Goal: Check status: Check status

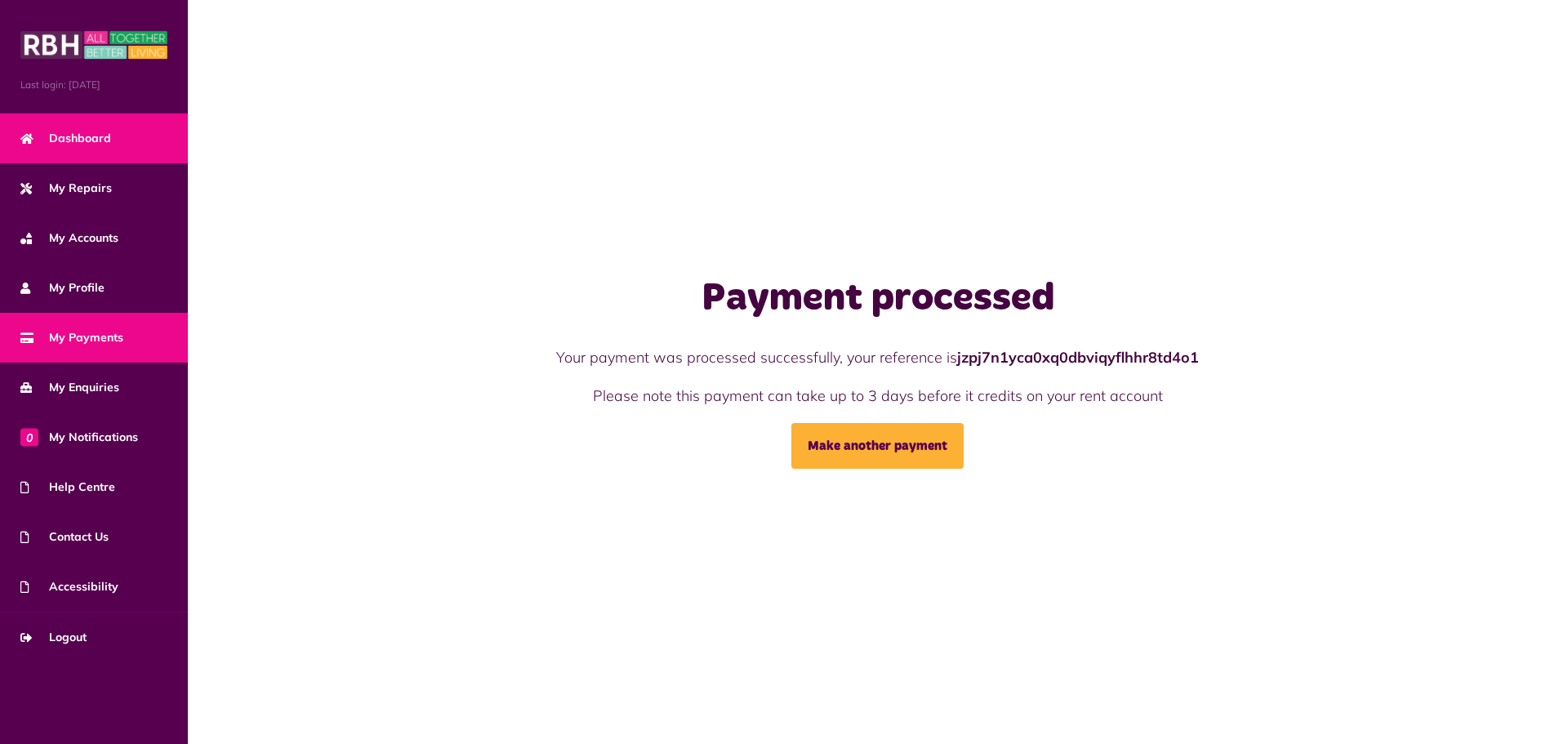
click at [89, 126] on link "Dashboard" at bounding box center [94, 138] width 188 height 50
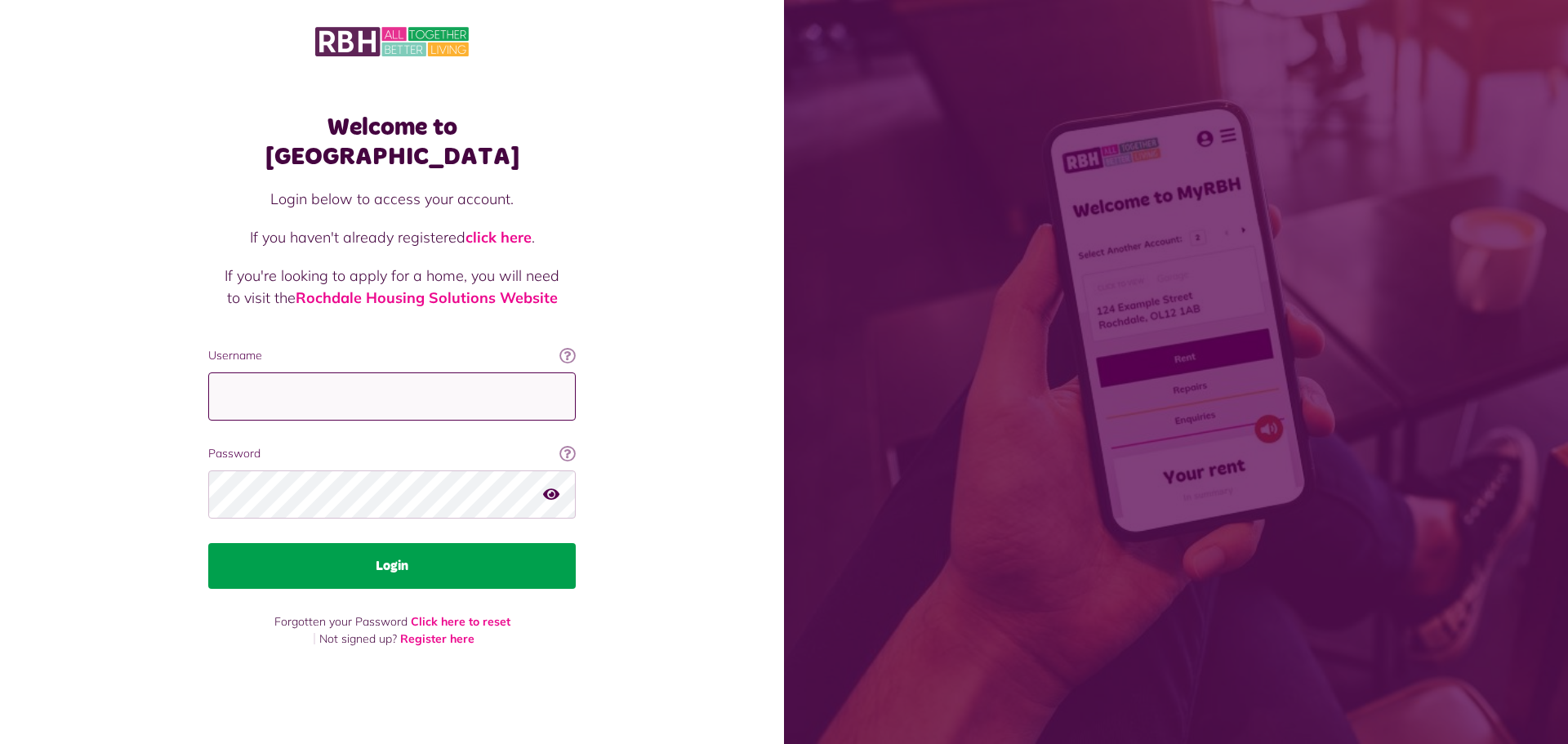
type input "**********"
click at [380, 542] on button "Login" at bounding box center [392, 565] width 367 height 46
